Goal: Book appointment/travel/reservation

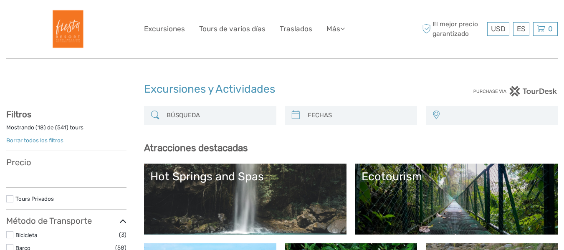
select select
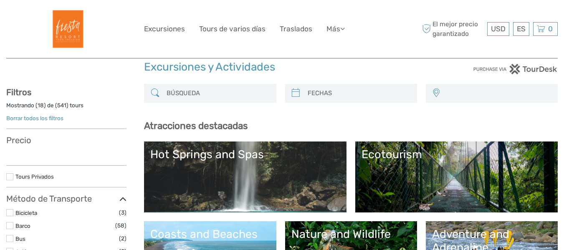
scroll to position [84, 0]
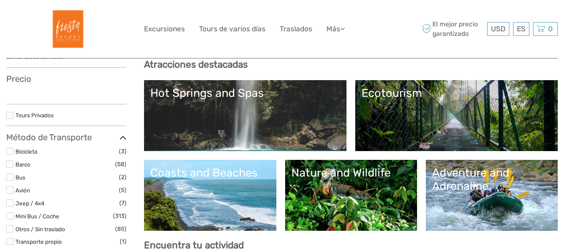
select select
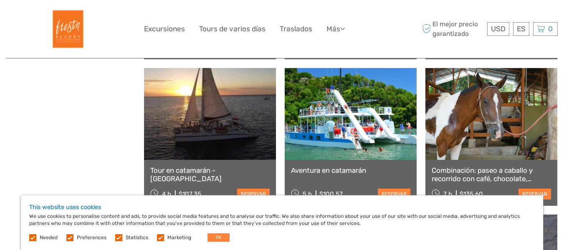
scroll to position [919, 0]
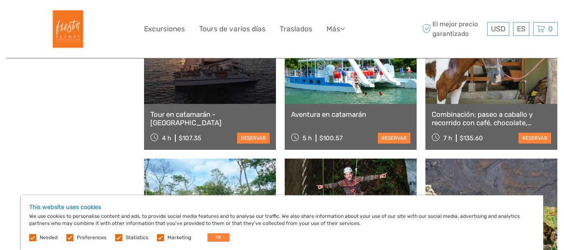
click at [517, 124] on link "Combinación: paseo a caballo y recorrido con café, chocolate, vainilla y especi…" at bounding box center [491, 118] width 119 height 17
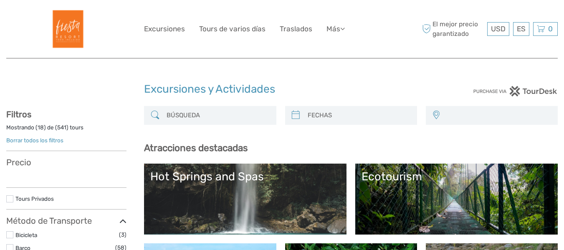
select select
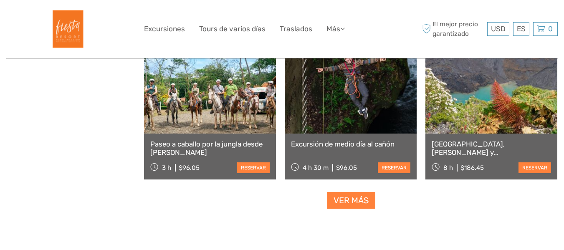
select select
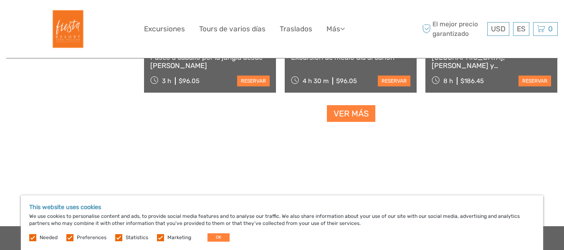
scroll to position [1127, 0]
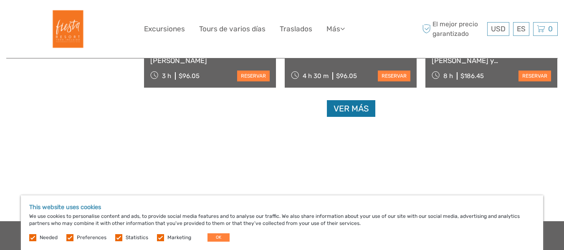
click at [367, 110] on link "Ver más" at bounding box center [351, 108] width 48 height 17
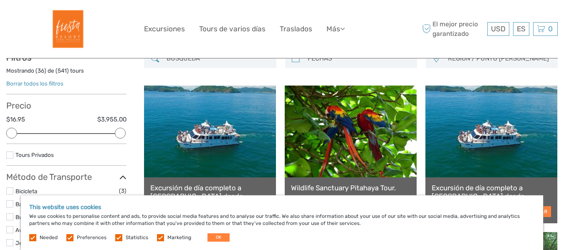
scroll to position [0, 0]
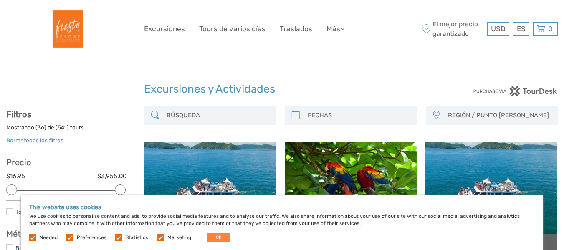
type input "08/09/2025"
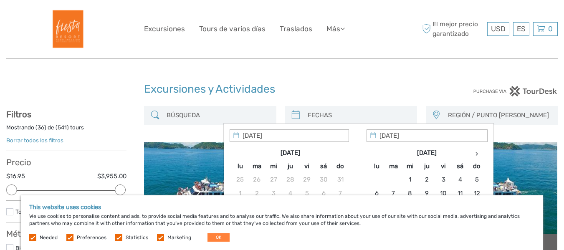
click at [310, 116] on input "search" at bounding box center [358, 115] width 109 height 15
click at [365, 98] on div "Excursiones y Actividades" at bounding box center [282, 92] width 276 height 27
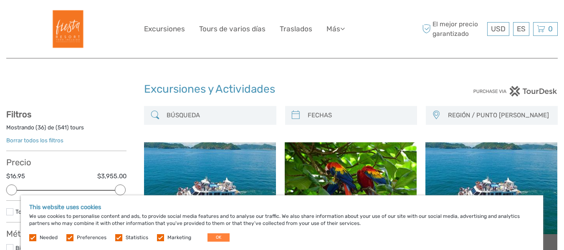
click at [361, 115] on input "search" at bounding box center [358, 115] width 109 height 15
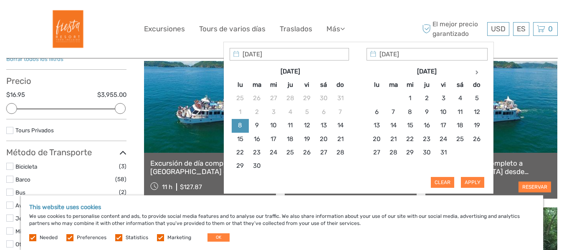
scroll to position [84, 0]
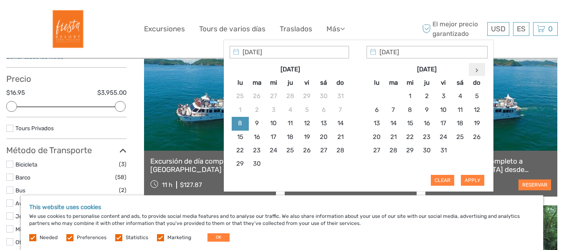
click at [477, 69] on icon at bounding box center [477, 70] width 3 height 4
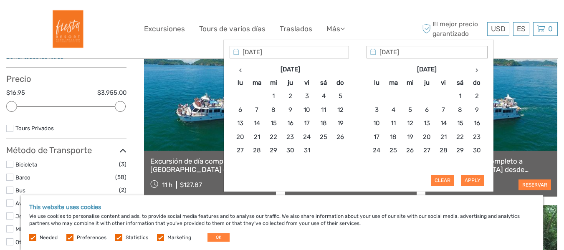
click at [477, 69] on icon at bounding box center [477, 70] width 3 height 4
type input "09/02/2026"
type input "16/02/2026"
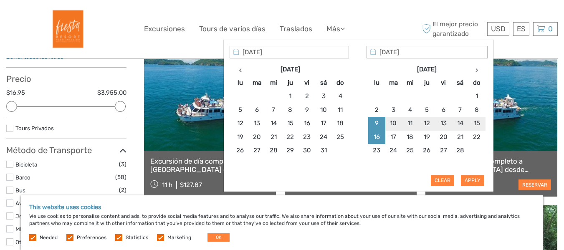
type input "09/02/2026"
click at [481, 179] on button "Apply" at bounding box center [472, 180] width 23 height 11
type input "09/02/2026 - 16/02/2026"
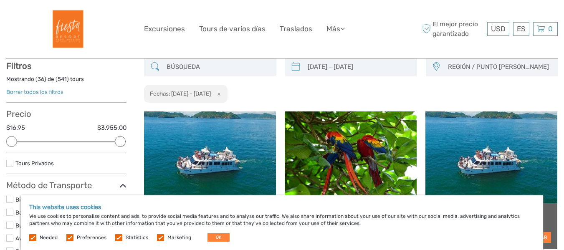
scroll to position [48, 0]
